Goal: Information Seeking & Learning: Learn about a topic

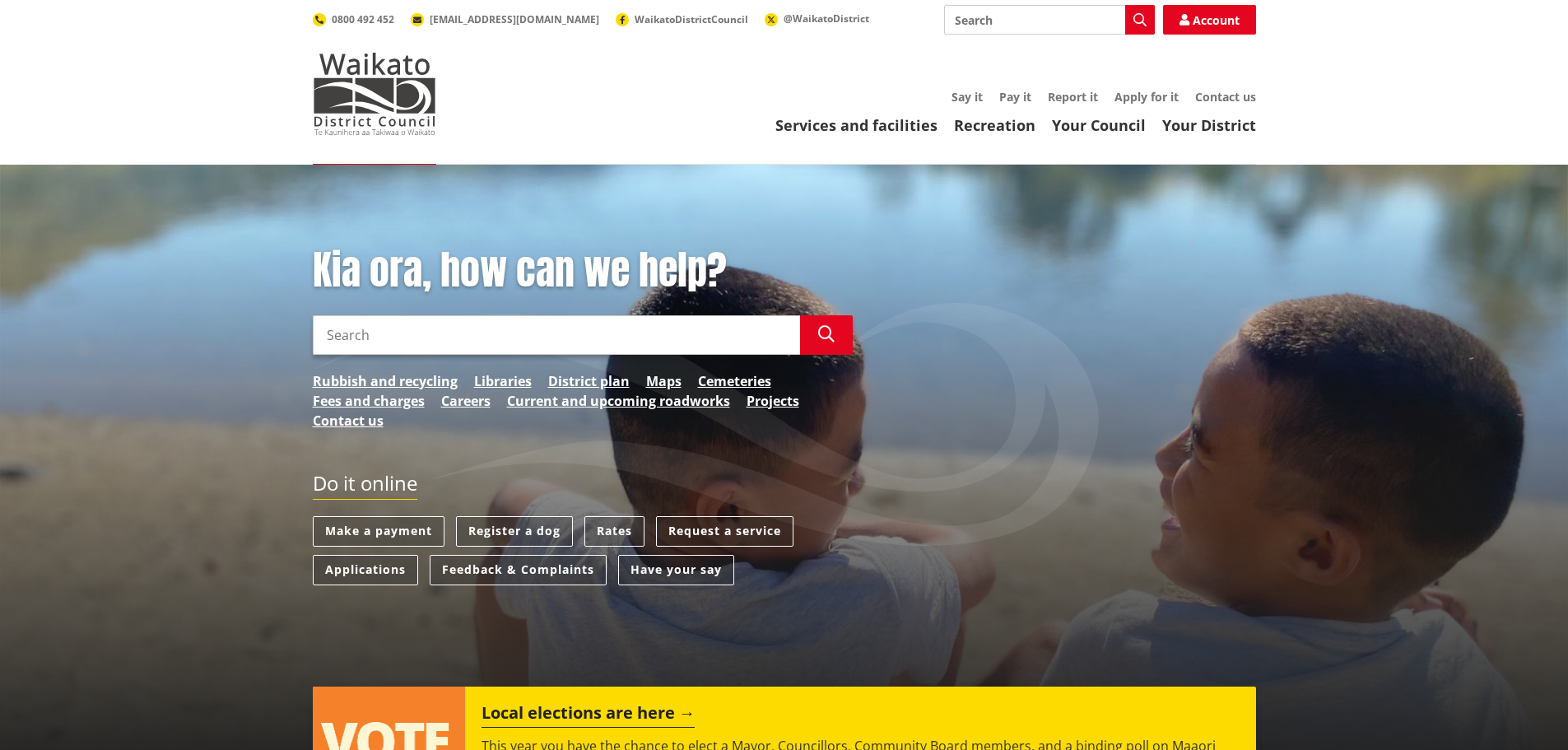
click at [394, 332] on input "Search" at bounding box center [556, 335] width 487 height 40
type input "stormwater management"
click at [824, 334] on icon "button" at bounding box center [825, 334] width 16 height 16
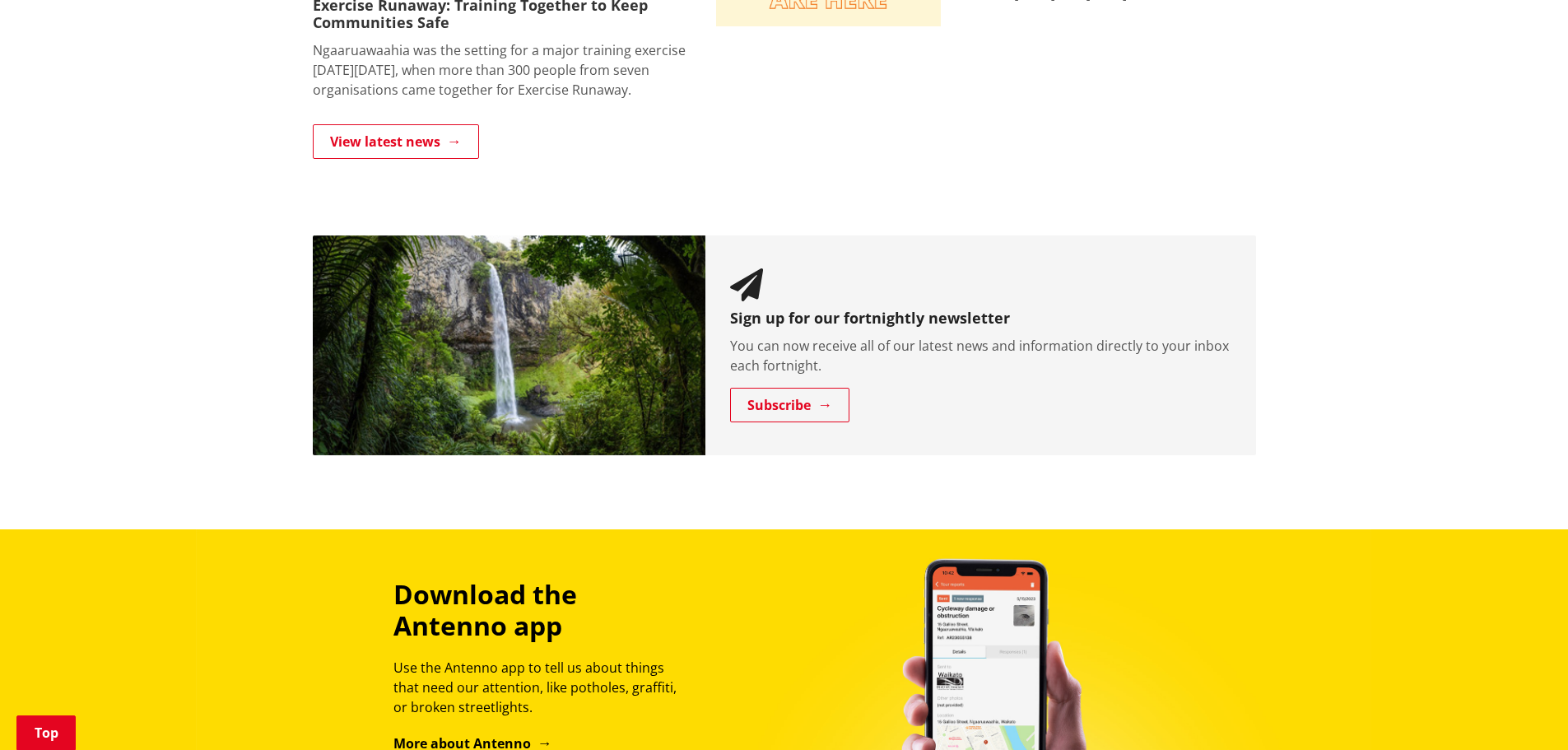
scroll to position [1275, 0]
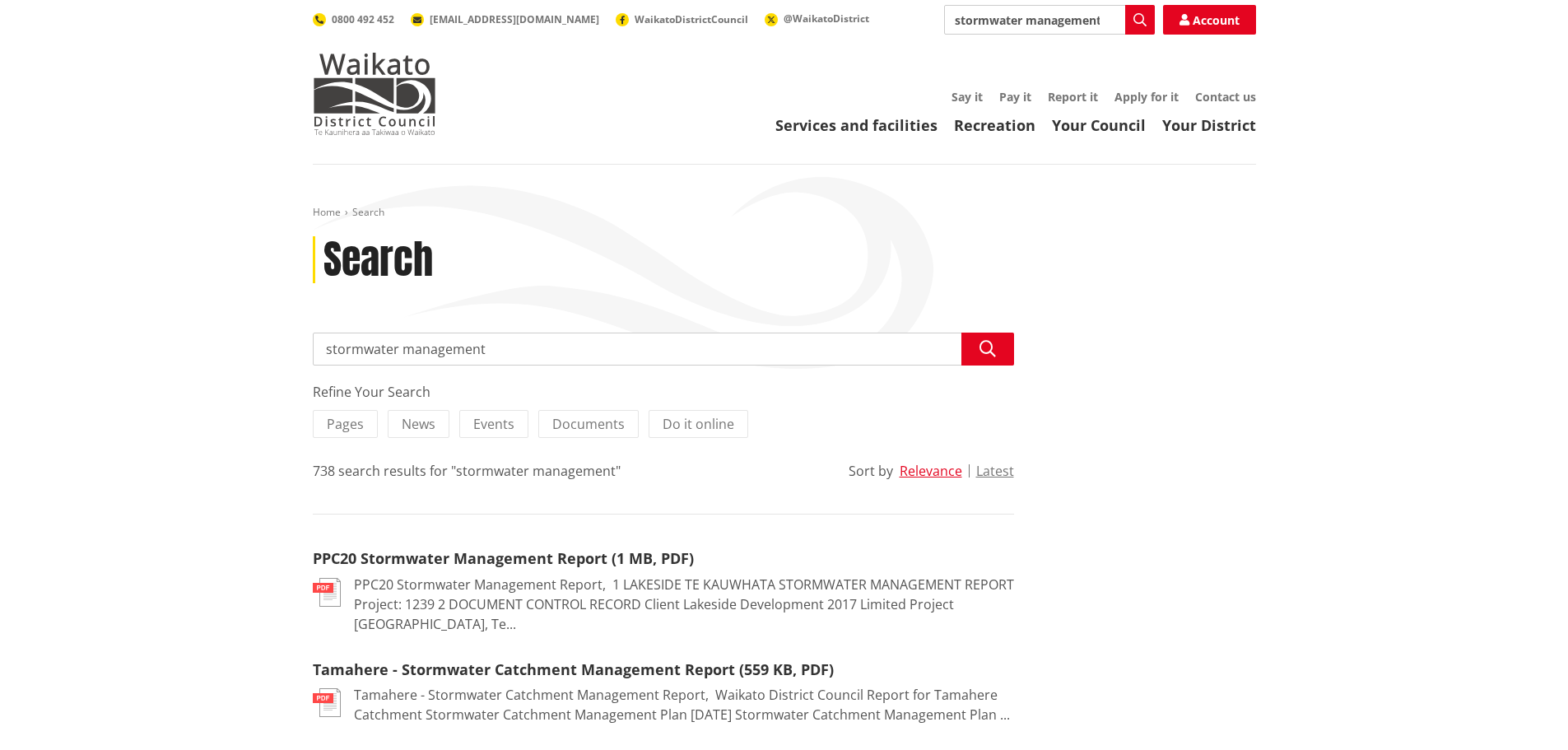
click at [940, 351] on input "stormwater management" at bounding box center [663, 349] width 701 height 33
type input "stormwater"
click at [355, 435] on label "Pages" at bounding box center [345, 424] width 65 height 28
click at [0, 0] on input "Pages" at bounding box center [0, 0] width 0 height 0
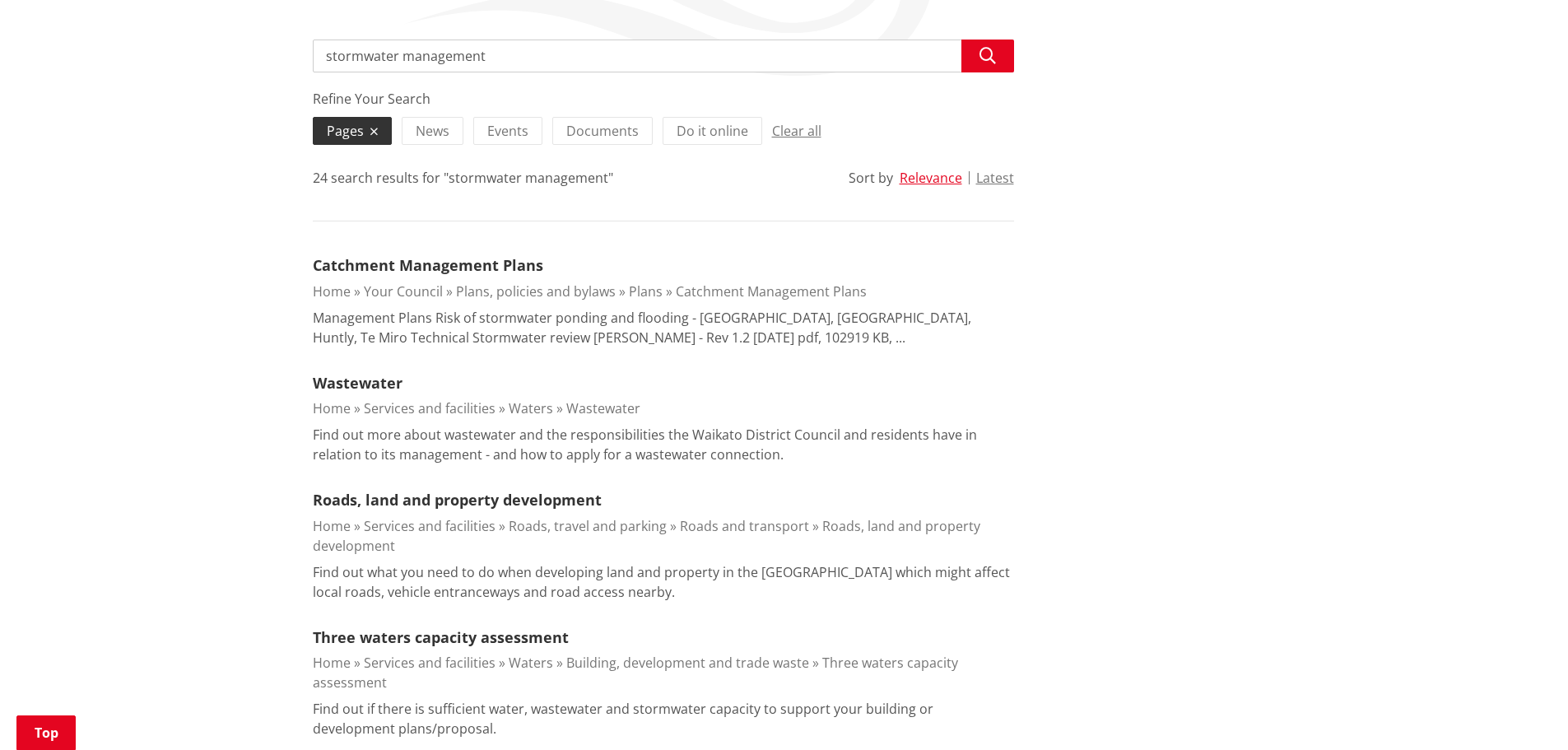
scroll to position [247, 0]
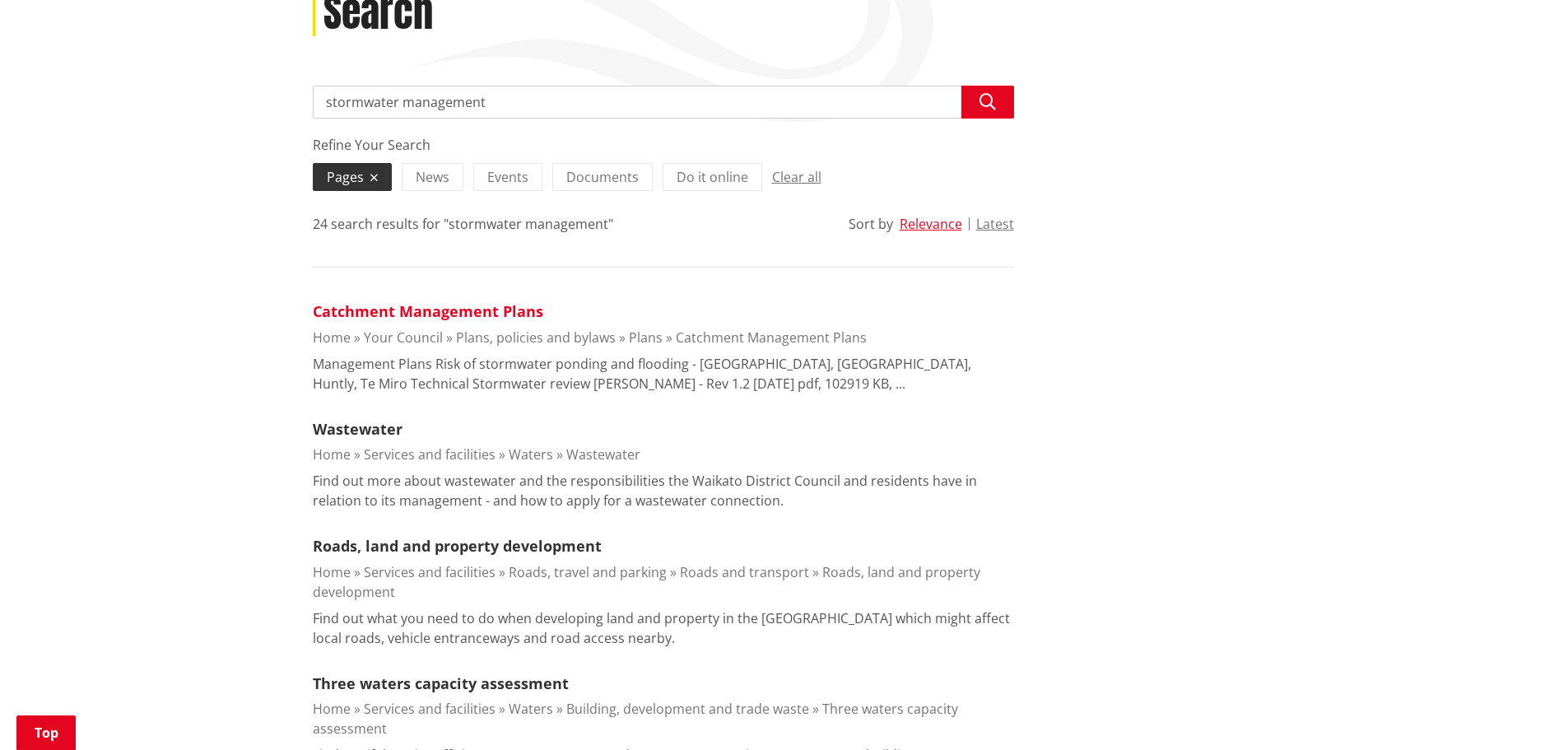
click at [396, 313] on link "Catchment Management Plans" at bounding box center [428, 311] width 230 height 20
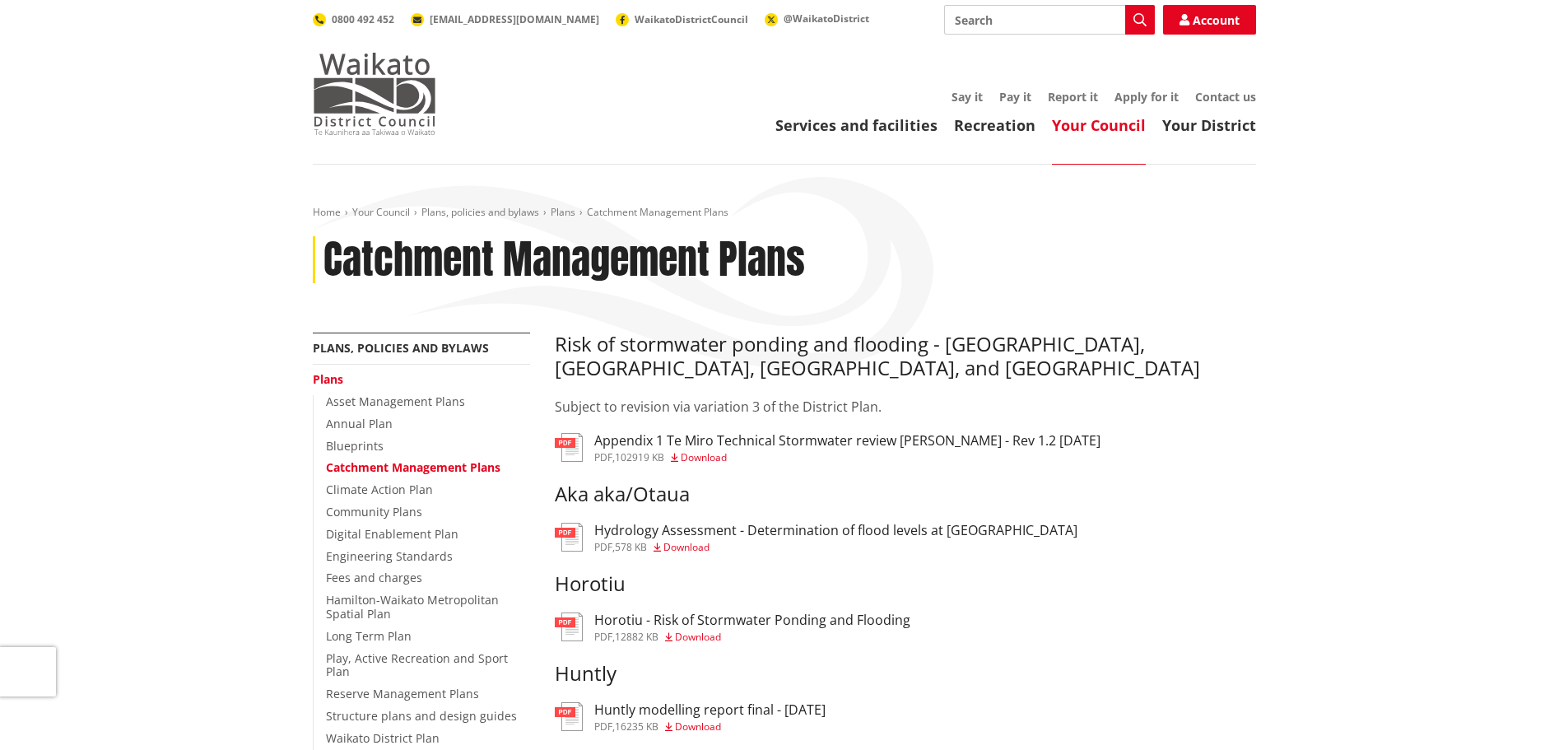
click at [369, 98] on img at bounding box center [374, 93] width 123 height 82
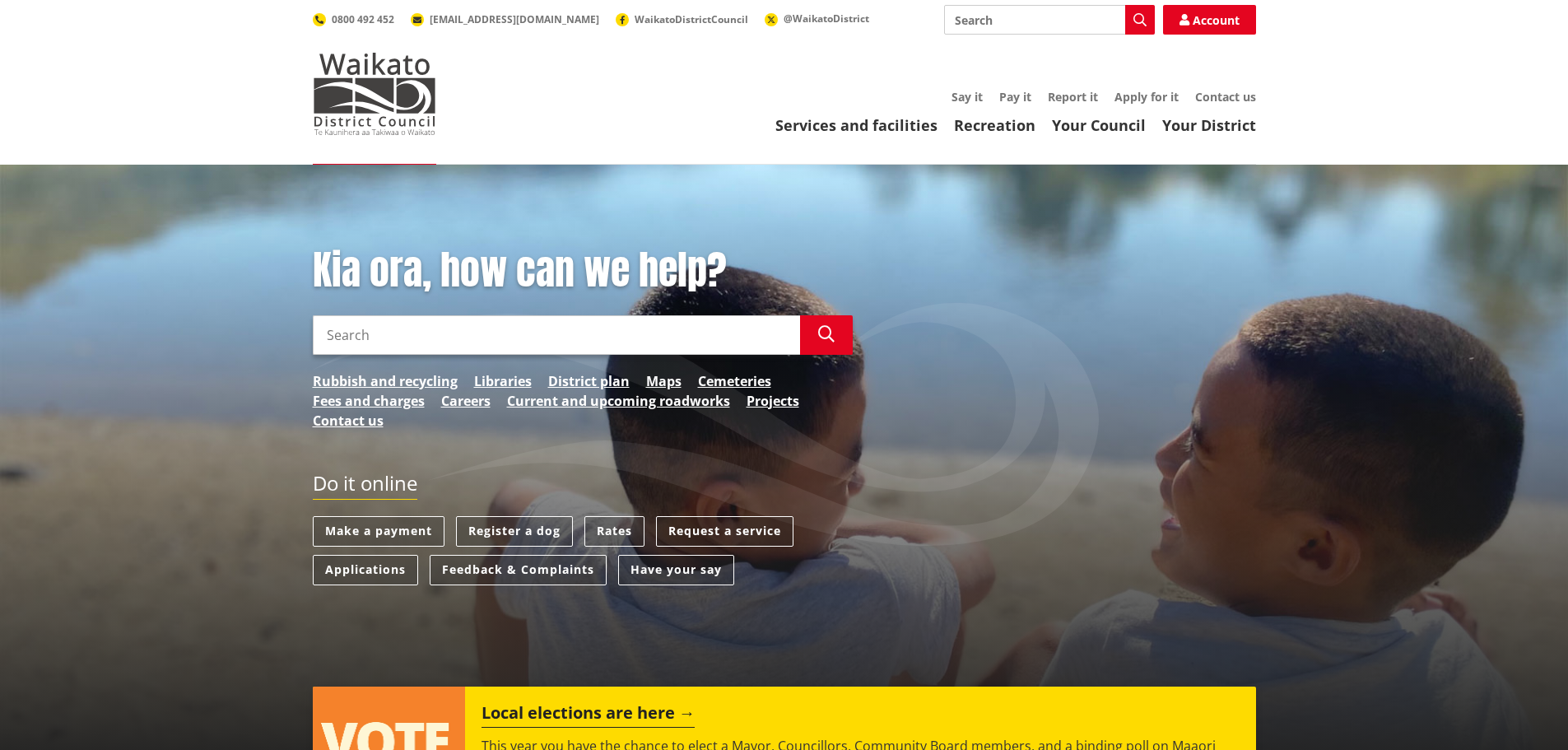
click at [1021, 27] on input "Search" at bounding box center [1049, 20] width 210 height 29
type input "stormwater"
click at [1139, 18] on icon "button" at bounding box center [1139, 19] width 13 height 13
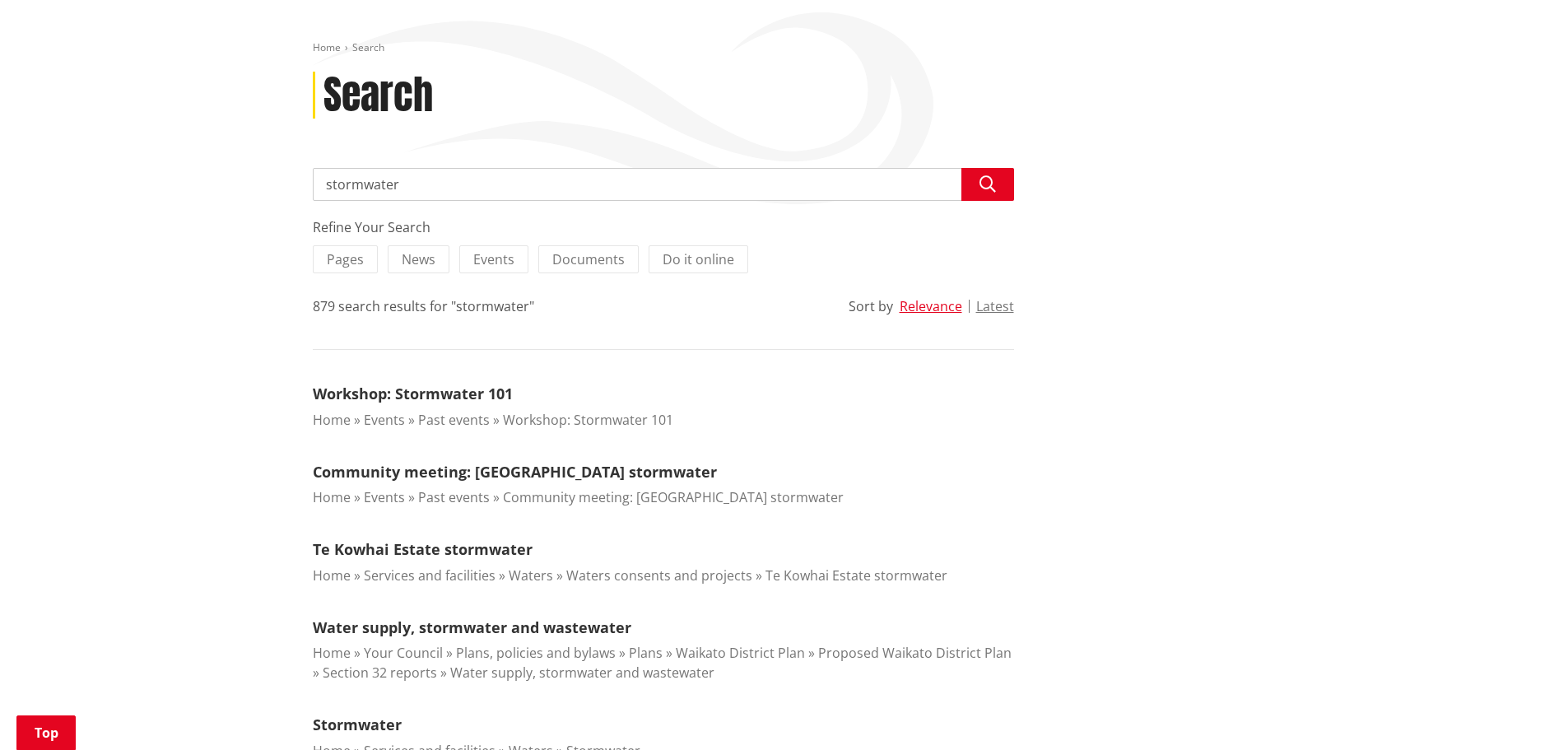
scroll to position [247, 0]
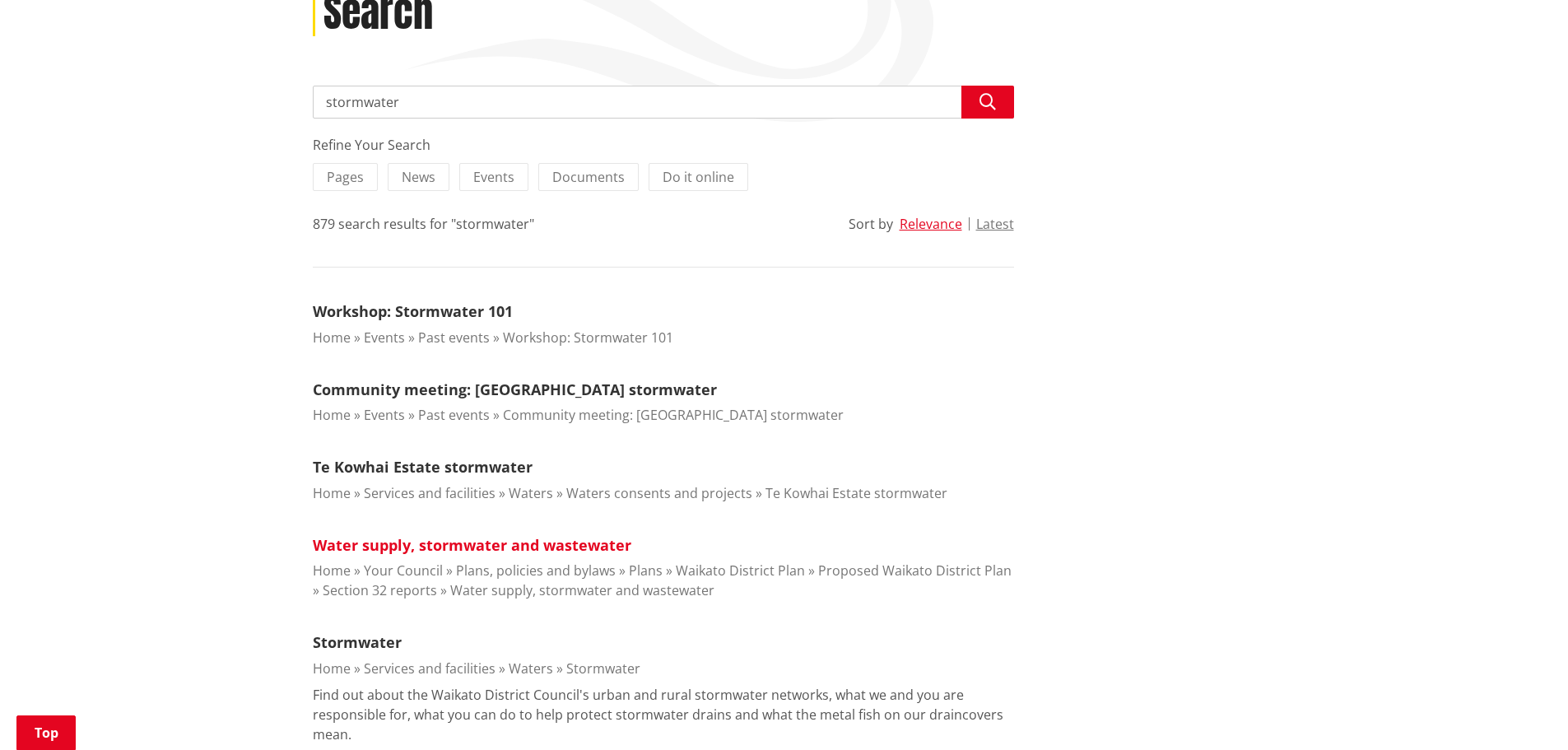
click at [517, 545] on link "Water supply, stormwater and wastewater" at bounding box center [472, 545] width 318 height 20
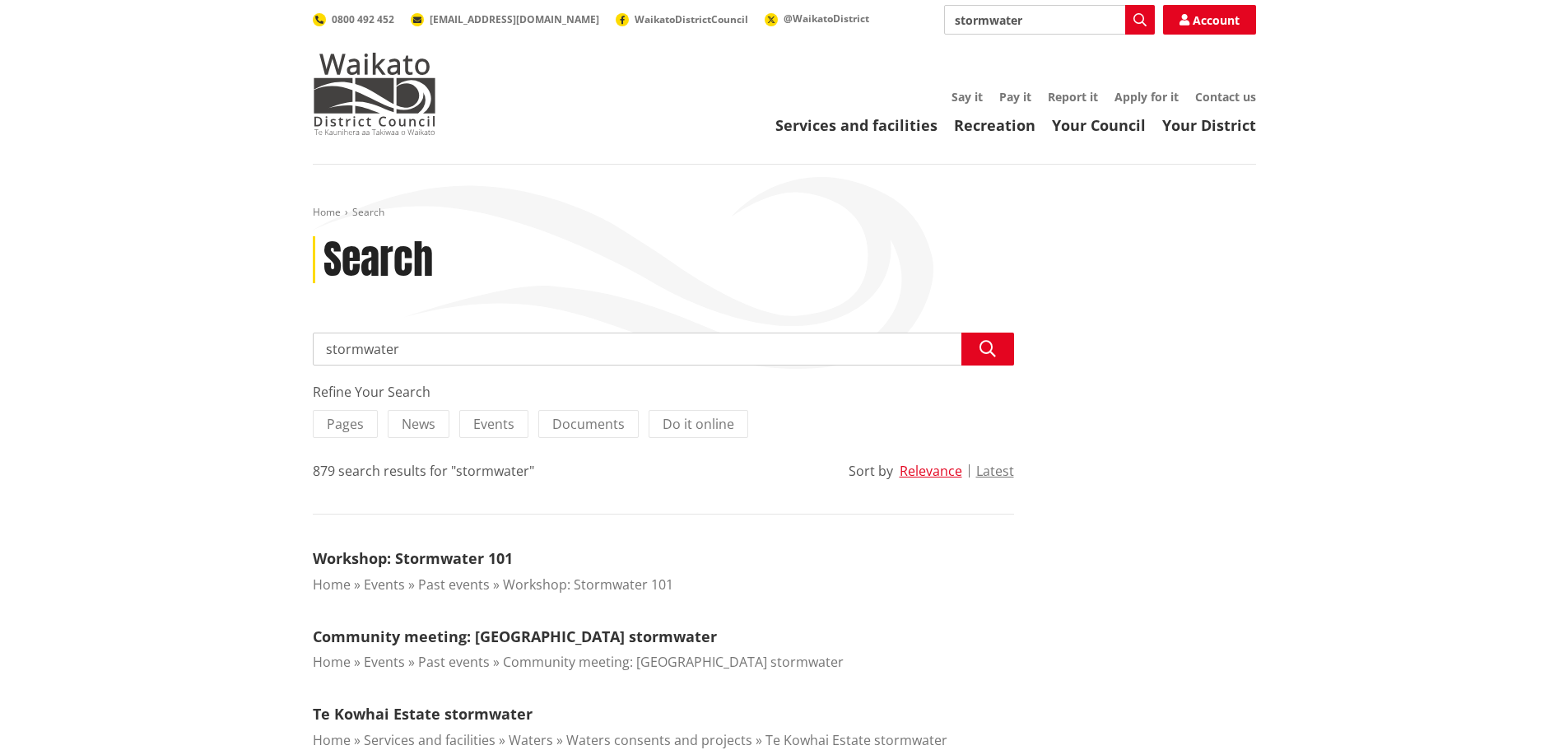
scroll to position [247, 0]
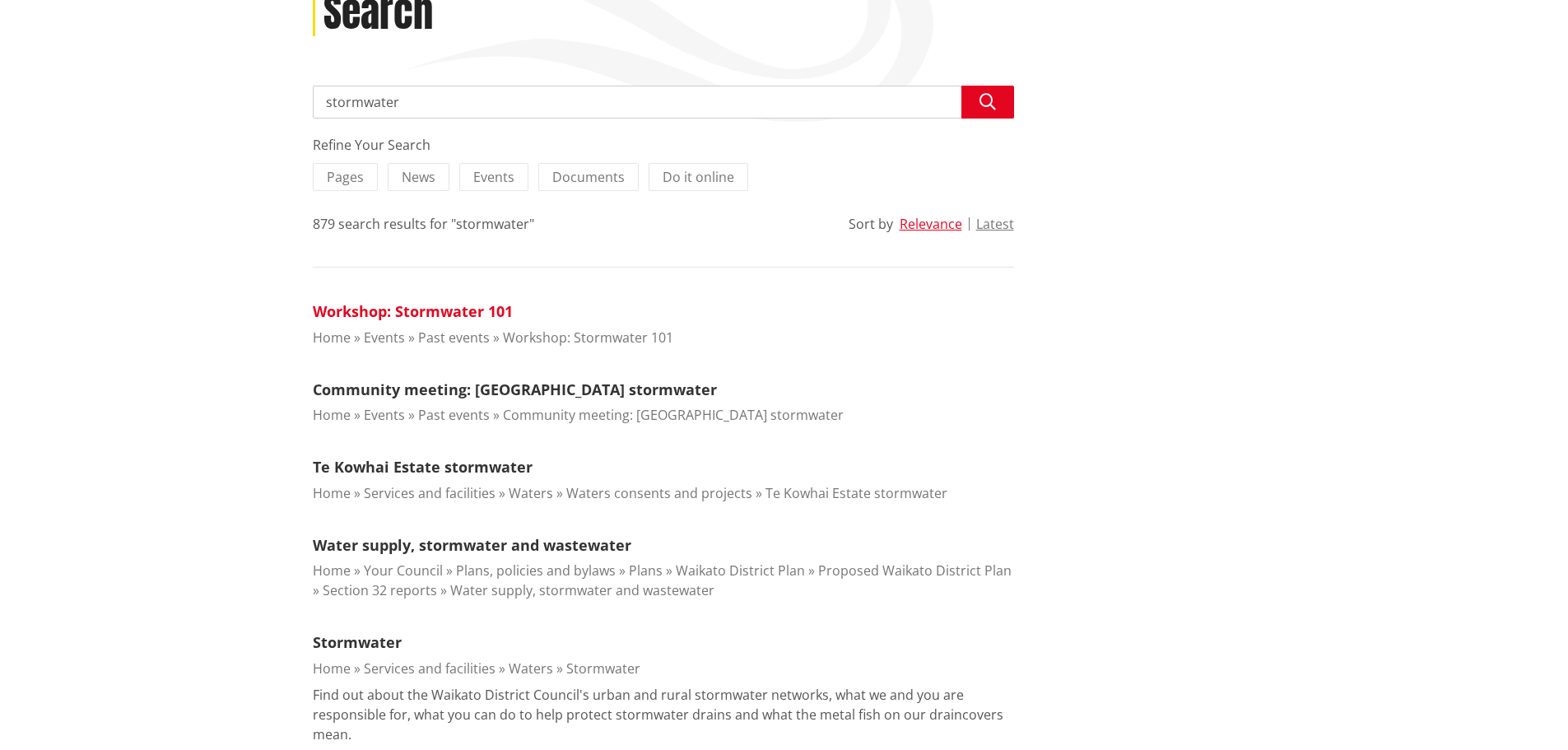
click at [417, 314] on link "Workshop: Stormwater 101" at bounding box center [413, 311] width 200 height 20
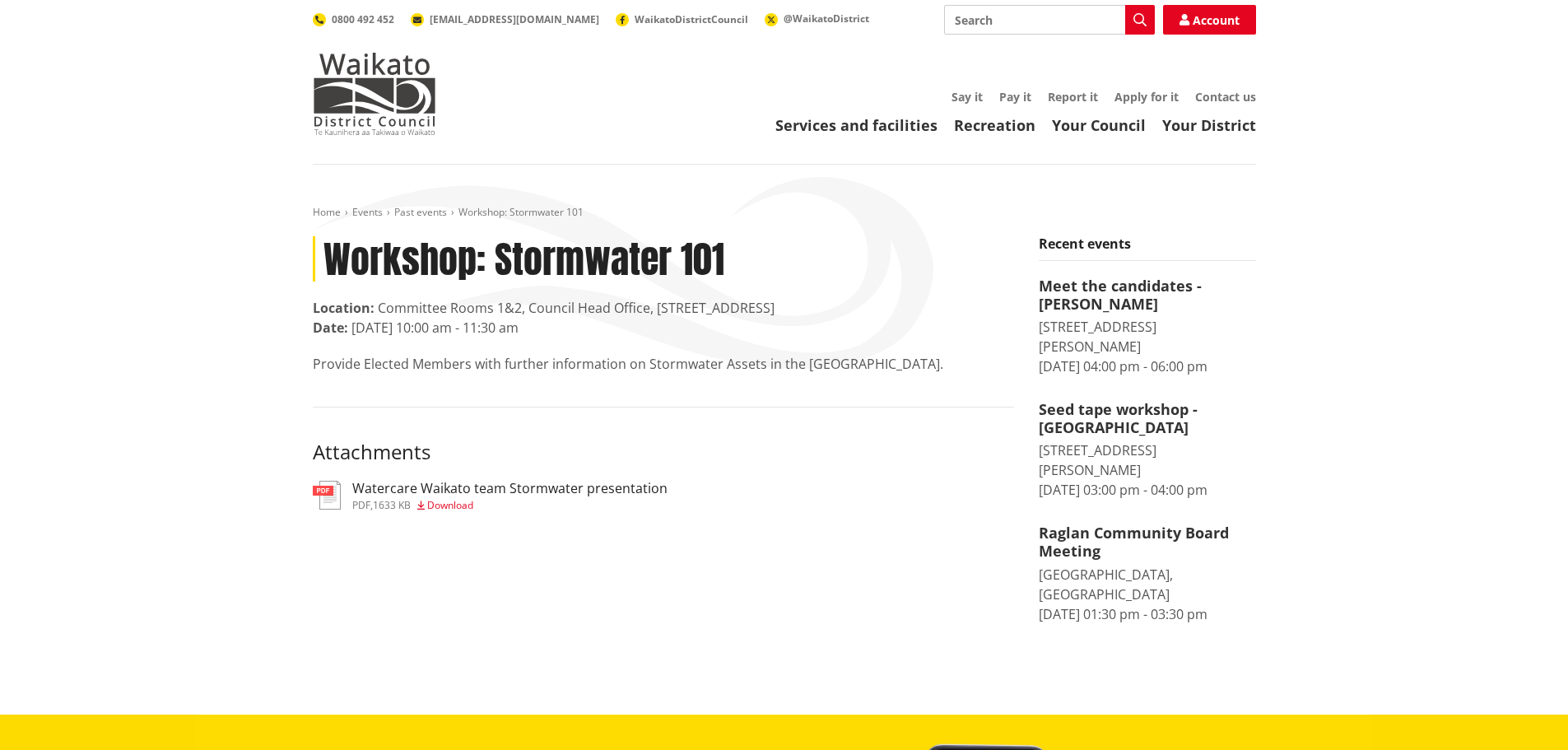
click at [501, 492] on h3 "Watercare Waikato team Stormwater presentation" at bounding box center [509, 488] width 315 height 16
